Goal: Find specific page/section: Find specific page/section

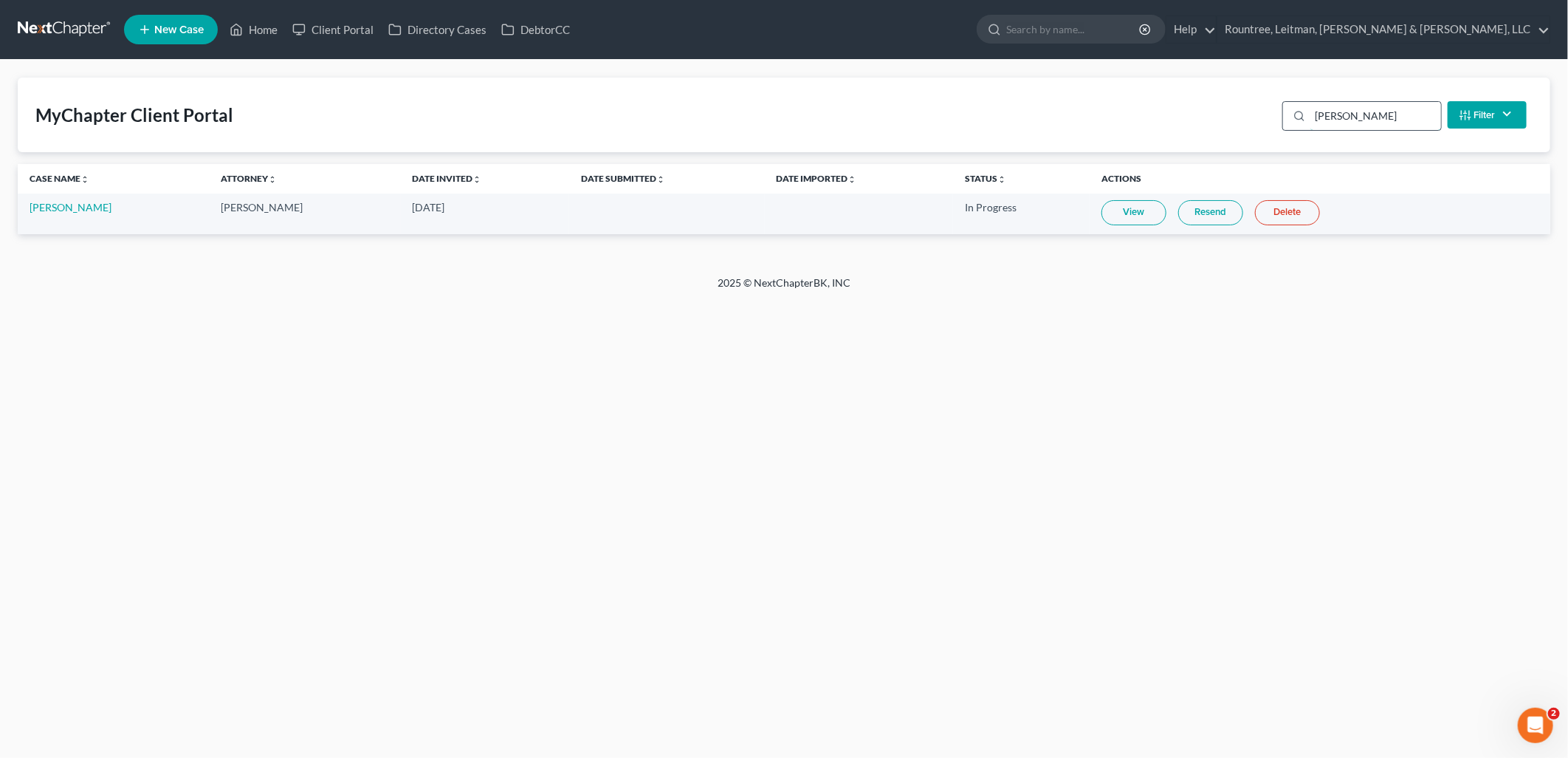
click at [1338, 114] on input "[PERSON_NAME]" at bounding box center [1376, 116] width 131 height 28
type input "jakim"
click at [63, 210] on link "[PERSON_NAME]" at bounding box center [70, 207] width 82 height 13
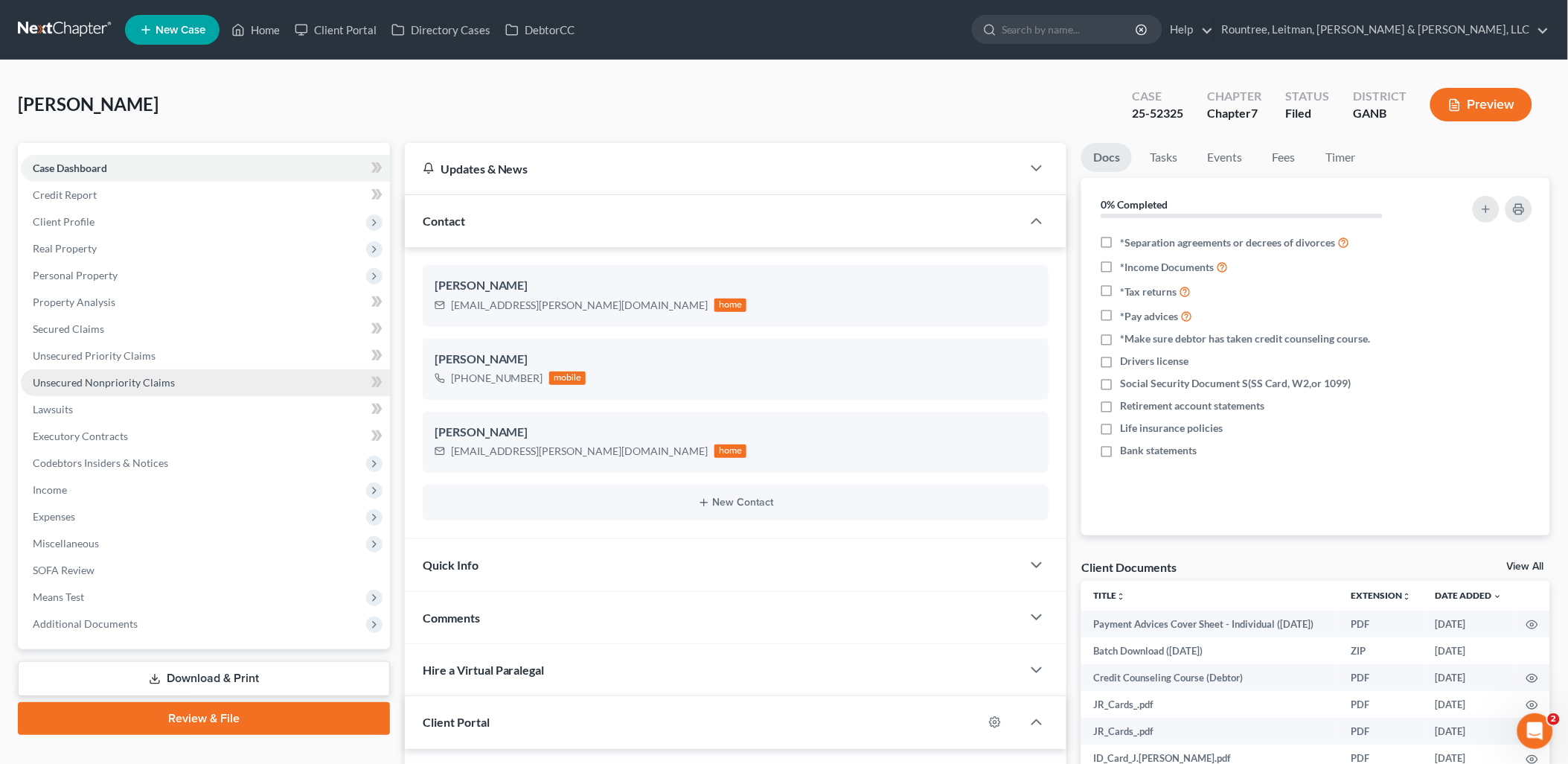
click at [88, 376] on span "Unsecured Nonpriority Claims" at bounding box center [104, 382] width 142 height 13
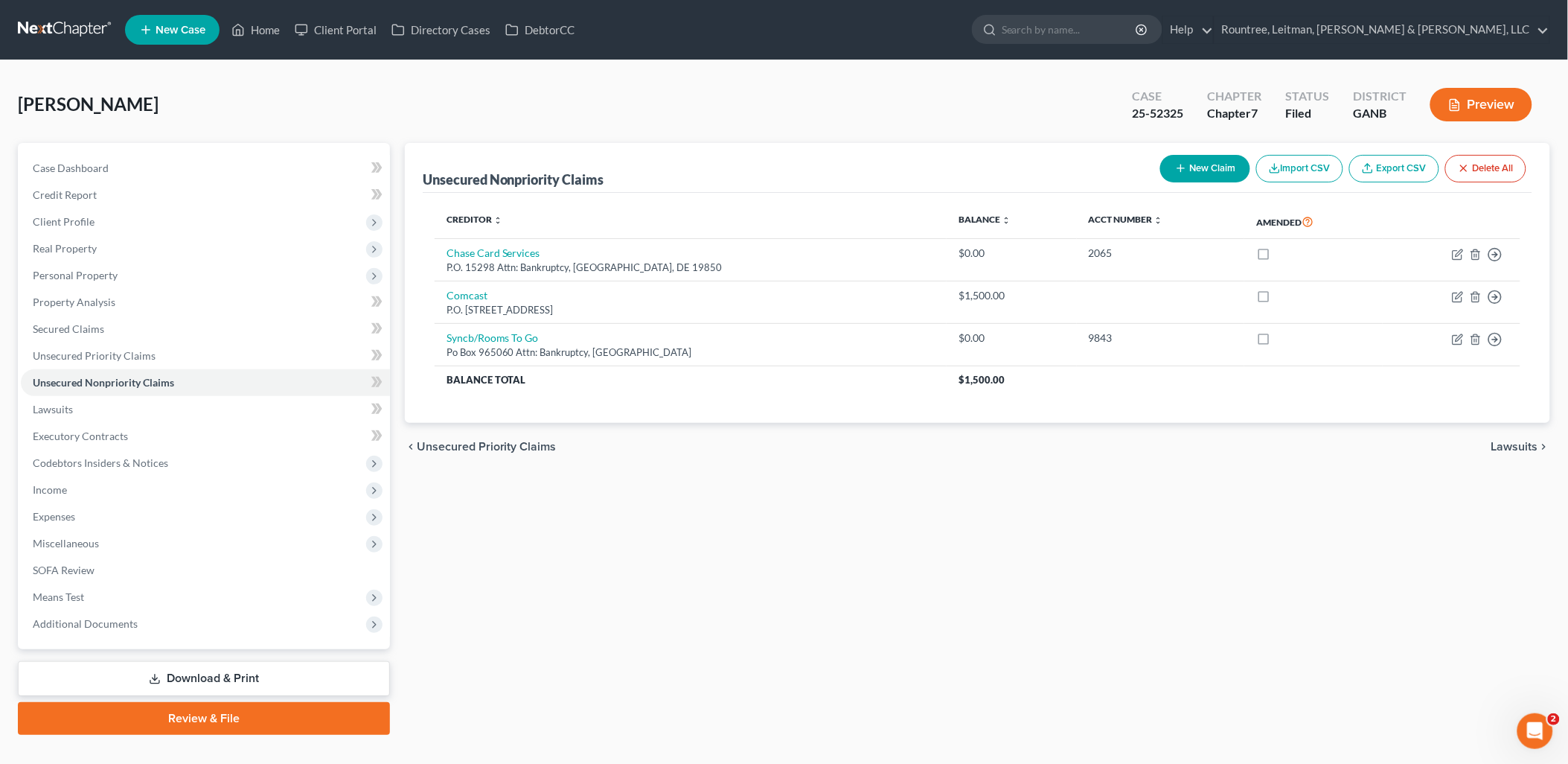
click at [632, 510] on div "Unsecured Nonpriority Claims New Claim Import CSV Export CSV Delete All Credito…" at bounding box center [978, 438] width 1160 height 591
click at [143, 323] on link "Secured Claims" at bounding box center [205, 329] width 369 height 27
